Goal: Information Seeking & Learning: Understand process/instructions

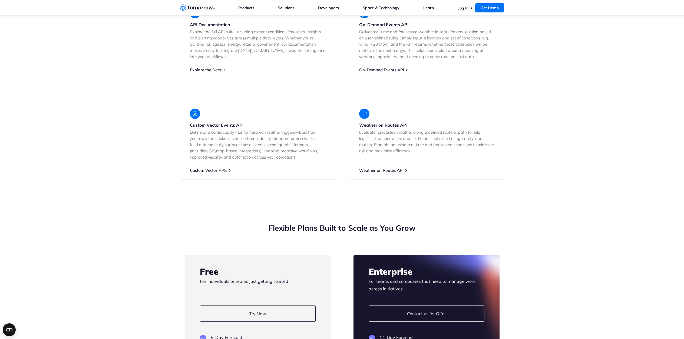
scroll to position [1001, 0]
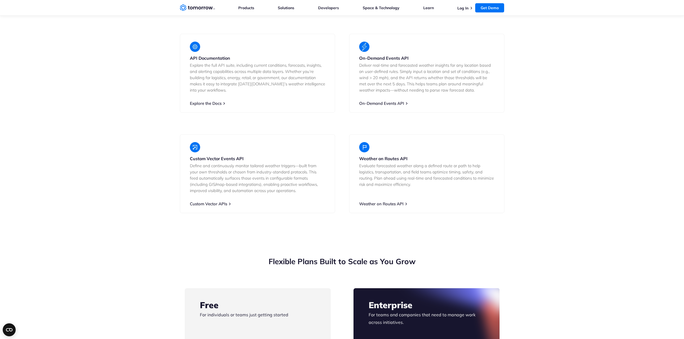
drag, startPoint x: 519, startPoint y: 268, endPoint x: 522, endPoint y: 238, distance: 30.4
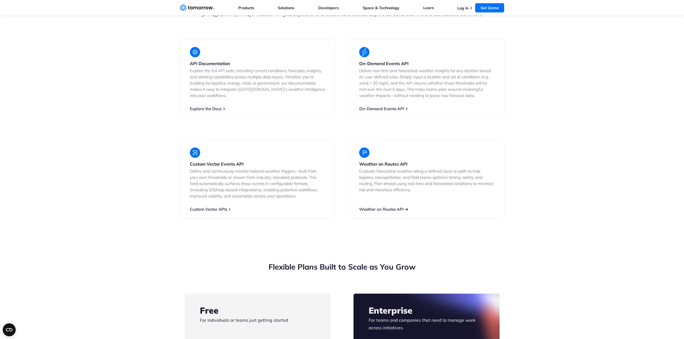
click at [393, 207] on link "Weather on Routes API" at bounding box center [381, 209] width 44 height 5
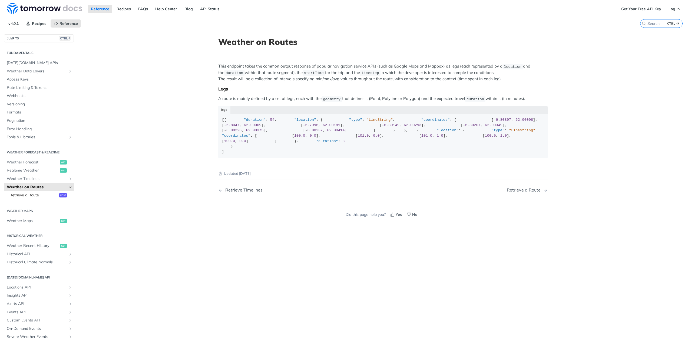
click at [42, 195] on span "Retrieve a Route" at bounding box center [33, 195] width 48 height 5
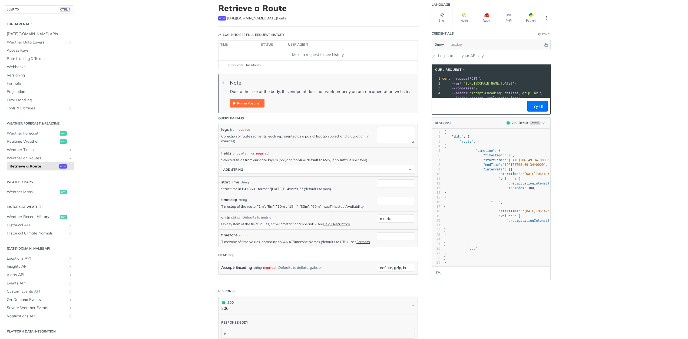
scroll to position [27, 0]
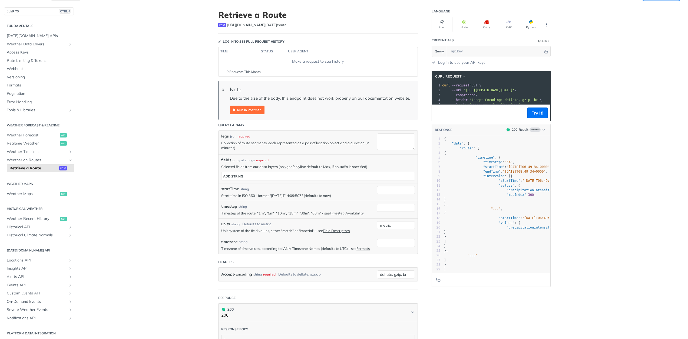
click at [235, 109] on img "Expand image" at bounding box center [247, 110] width 35 height 9
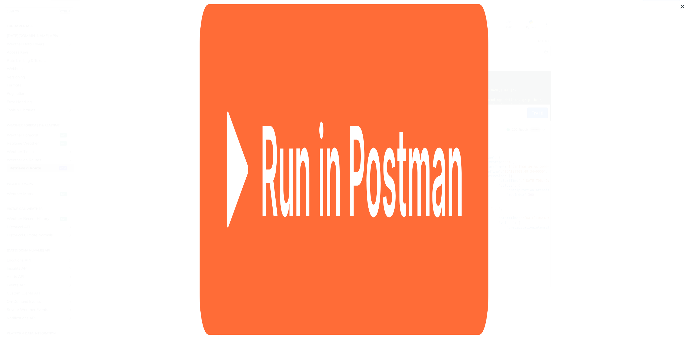
click at [235, 109] on img "Collapse image" at bounding box center [344, 169] width 289 height 331
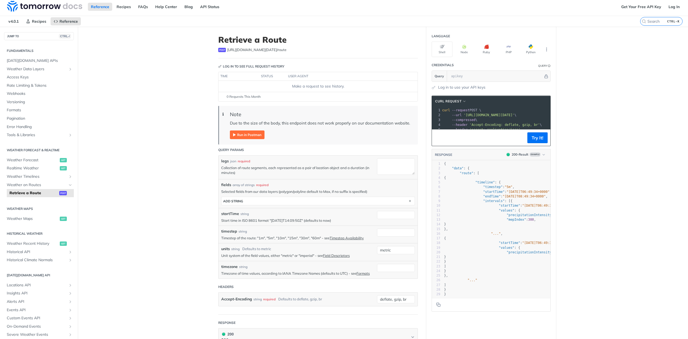
scroll to position [0, 0]
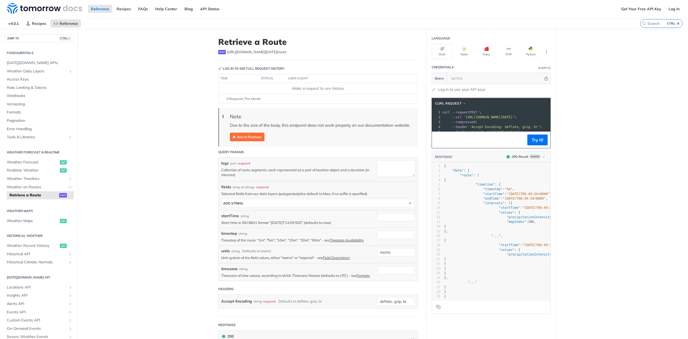
click at [252, 51] on span "https://api.tomorrow.io/v4 /route" at bounding box center [256, 51] width 59 height 5
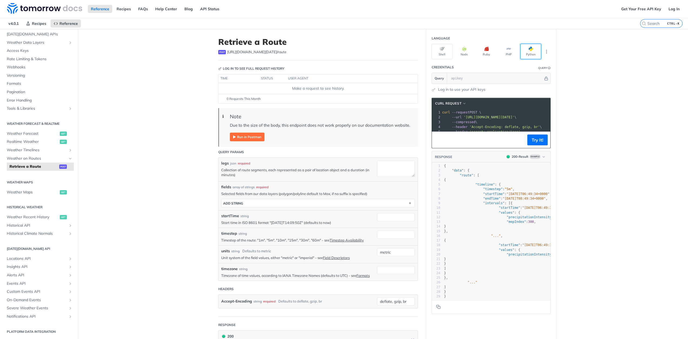
click at [533, 49] on span "button" at bounding box center [533, 49] width 0 height 4
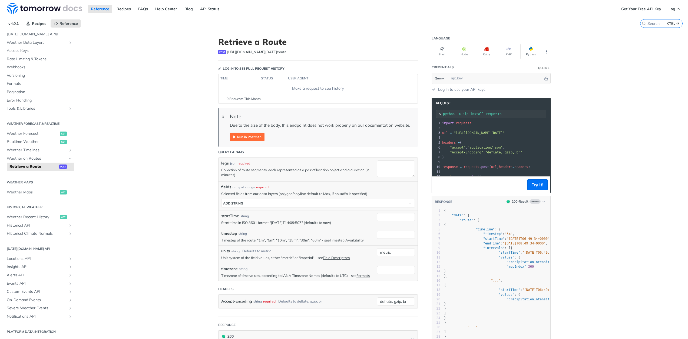
click at [544, 57] on div "Shell Node Ruby PHP Python" at bounding box center [490, 51] width 119 height 15
click at [545, 55] on button "More Languages" at bounding box center [546, 52] width 8 height 8
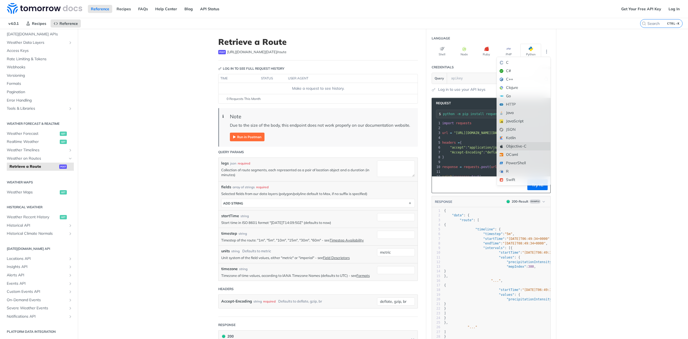
click at [503, 145] on div "Objective-C" at bounding box center [524, 146] width 54 height 8
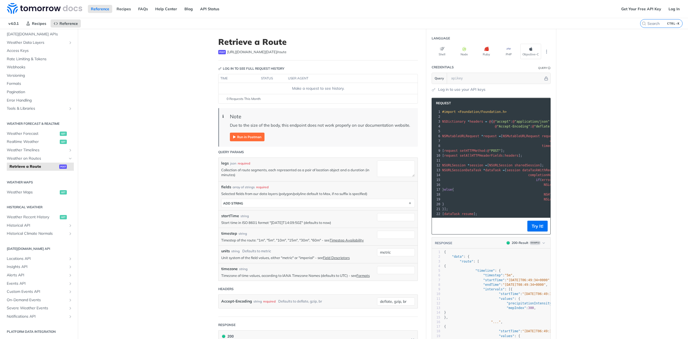
click at [609, 130] on main "JUMP TO CTRL-/ Fundamentals Tomorrow.io APIs Weather Data Layers Core Probabili…" at bounding box center [344, 241] width 688 height 424
